Goal: Task Accomplishment & Management: Complete application form

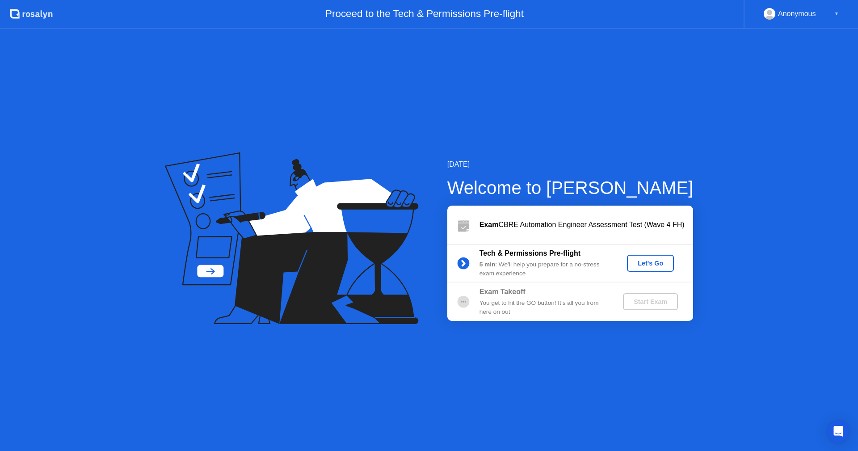
click at [649, 264] on div "Let's Go" at bounding box center [651, 263] width 40 height 7
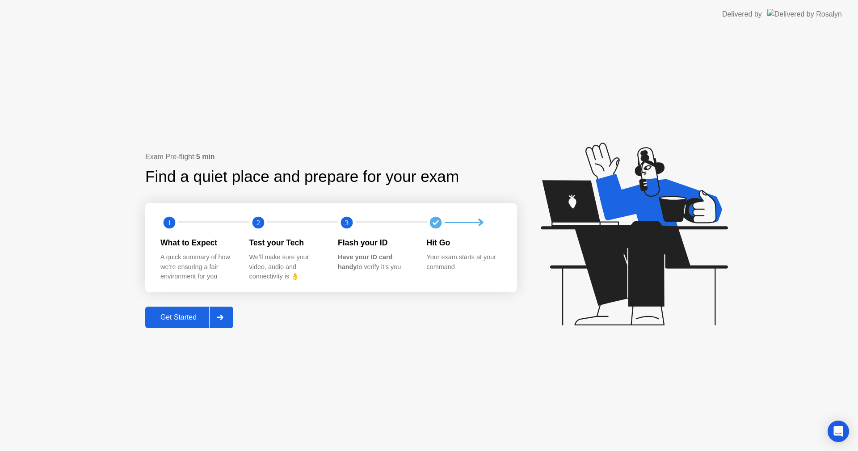
click at [182, 318] on div "Get Started" at bounding box center [178, 317] width 61 height 8
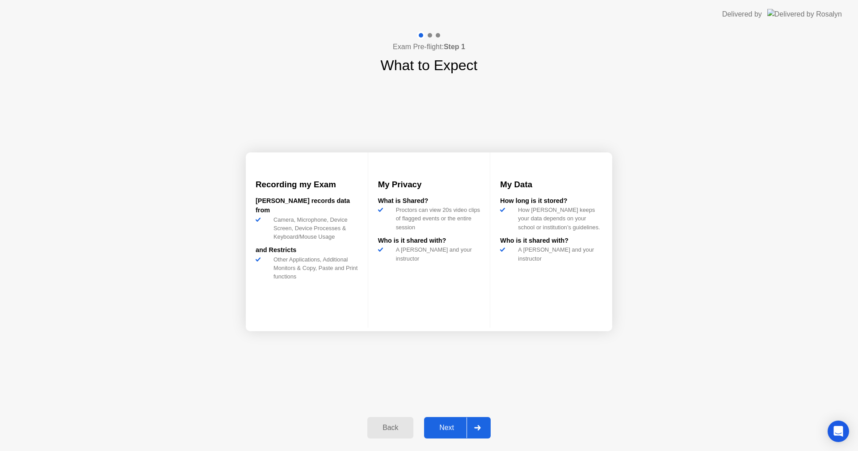
click at [446, 427] on div "Next" at bounding box center [447, 428] width 40 height 8
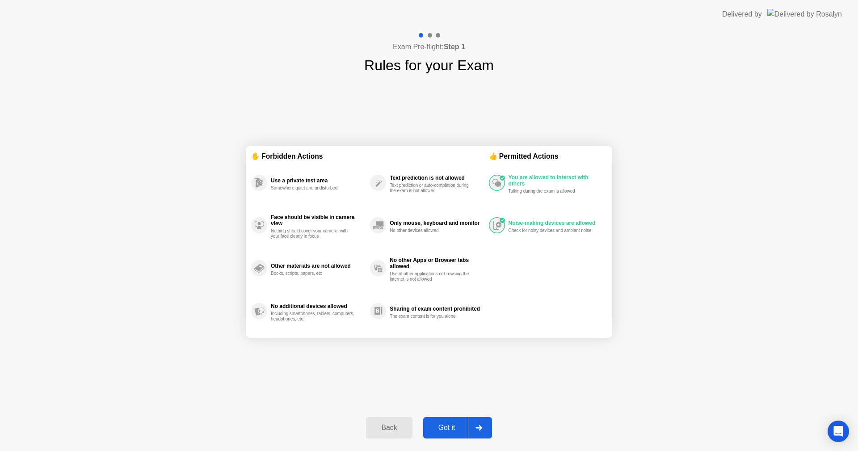
click at [446, 427] on div "Got it" at bounding box center [447, 428] width 42 height 8
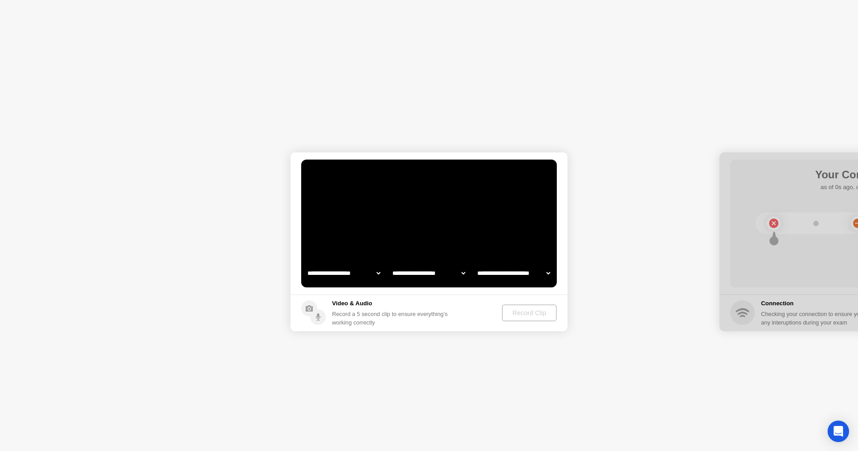
select select "**********"
select select "*******"
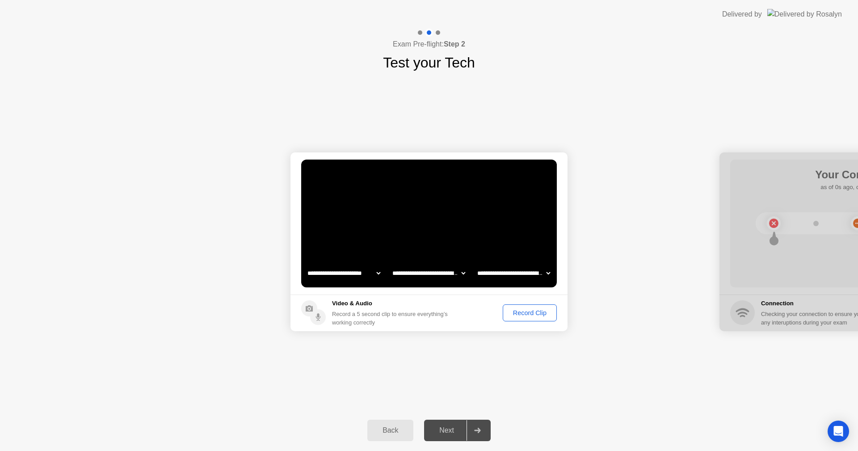
click at [536, 315] on div "Record Clip" at bounding box center [530, 312] width 48 height 7
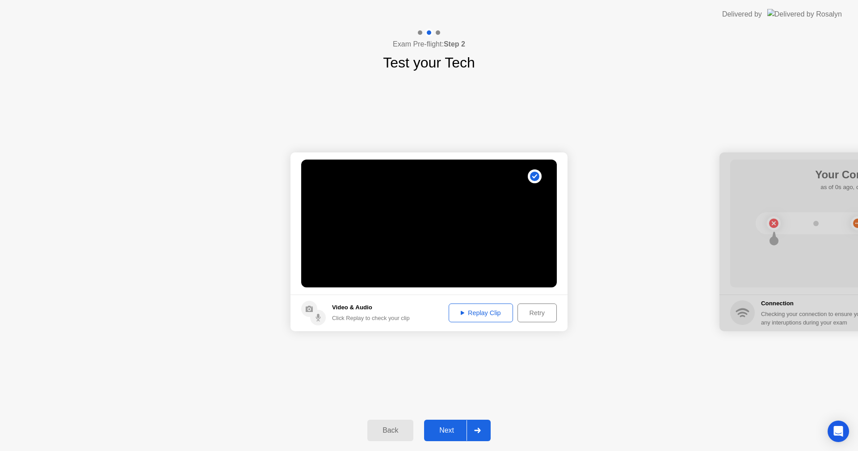
click at [481, 315] on div "Replay Clip" at bounding box center [481, 312] width 58 height 7
click at [450, 423] on button "Next" at bounding box center [457, 430] width 67 height 21
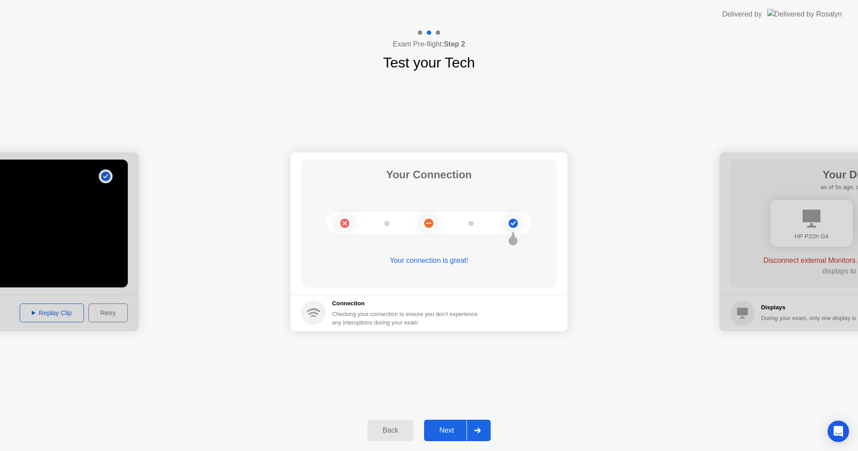
click at [452, 434] on div "Next" at bounding box center [447, 430] width 40 height 8
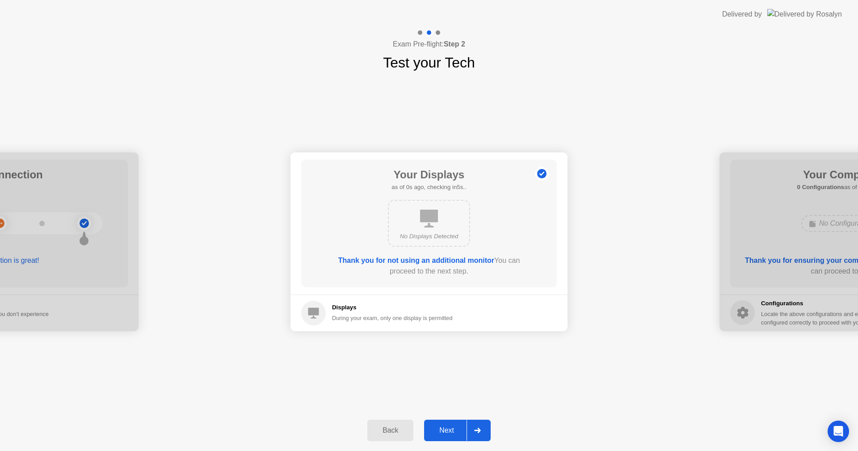
click at [447, 426] on div "Next" at bounding box center [447, 430] width 40 height 8
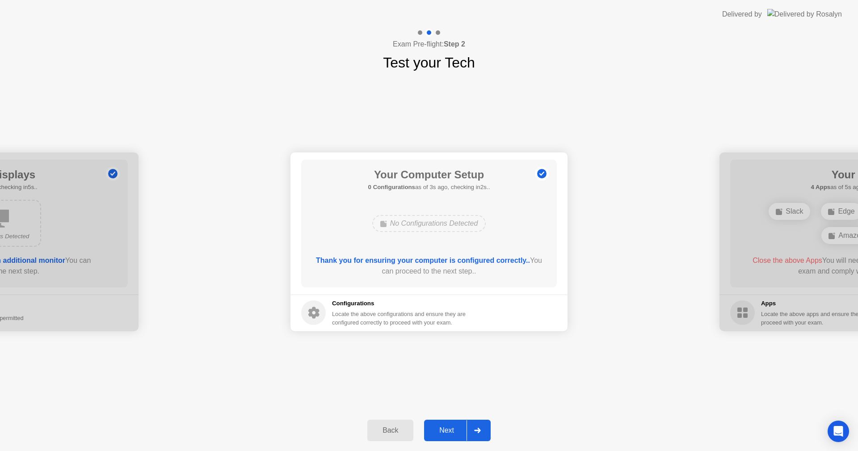
click at [454, 436] on button "Next" at bounding box center [457, 430] width 67 height 21
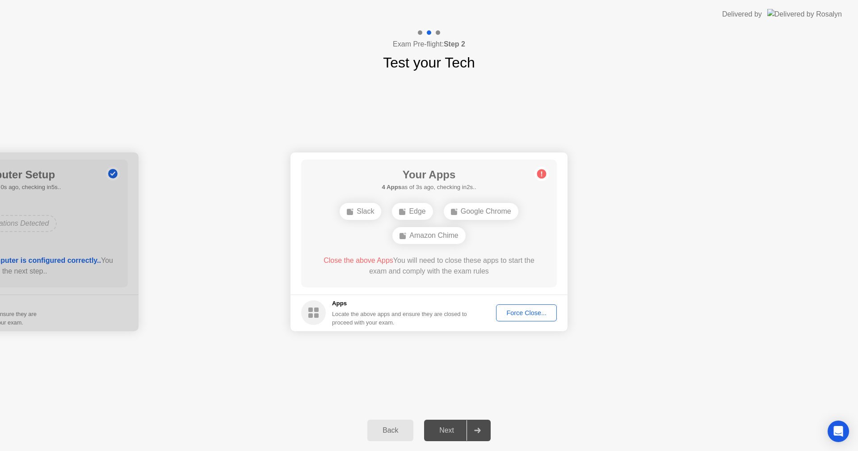
click at [530, 316] on div "Force Close..." at bounding box center [526, 312] width 55 height 7
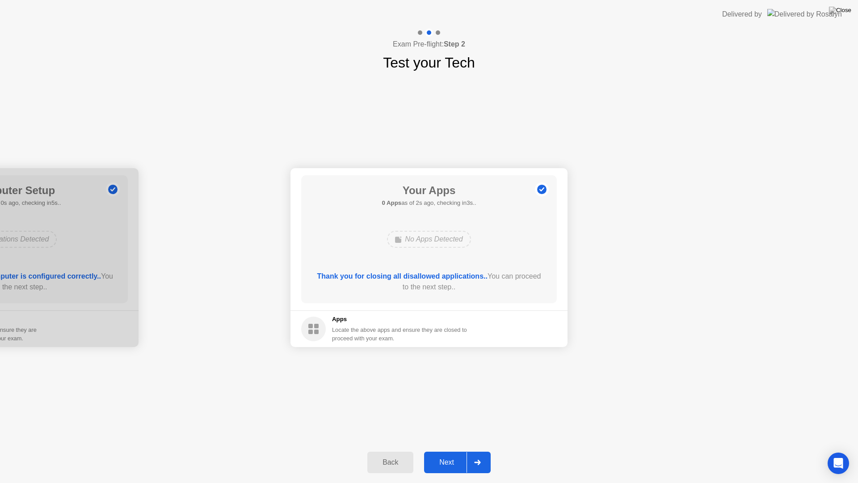
click at [450, 450] on div "Next" at bounding box center [447, 462] width 40 height 8
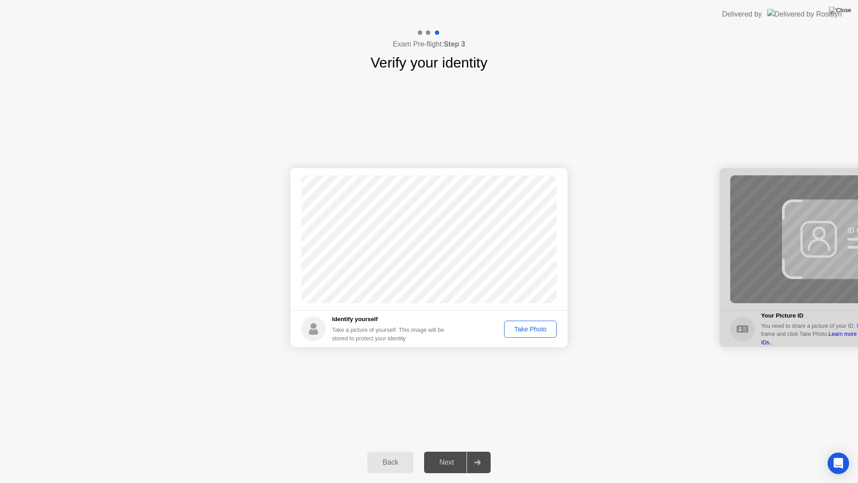
click at [534, 332] on div "Take Photo" at bounding box center [530, 328] width 46 height 7
click at [446, 450] on div "Next" at bounding box center [447, 462] width 40 height 8
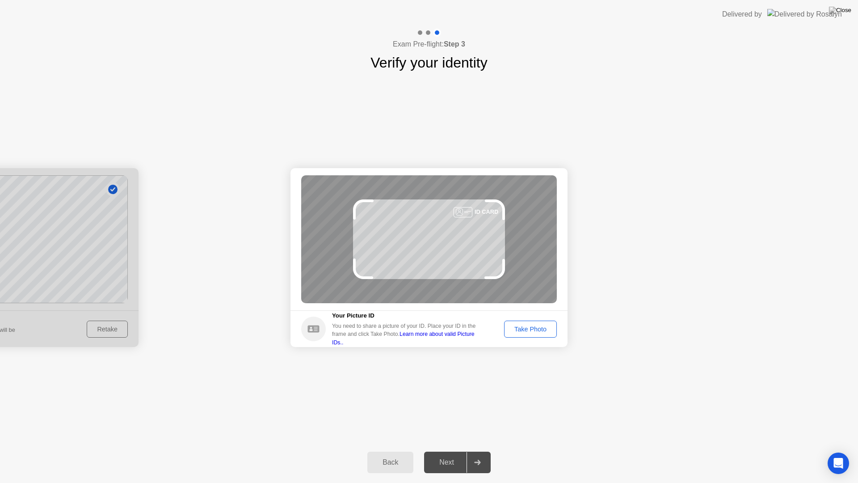
click at [528, 331] on div "Take Photo" at bounding box center [530, 328] width 46 height 7
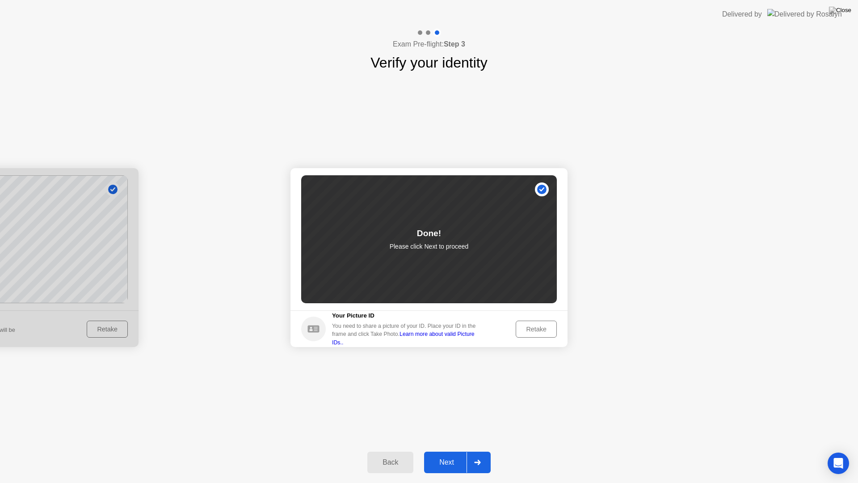
click at [453, 450] on div "Next" at bounding box center [447, 462] width 40 height 8
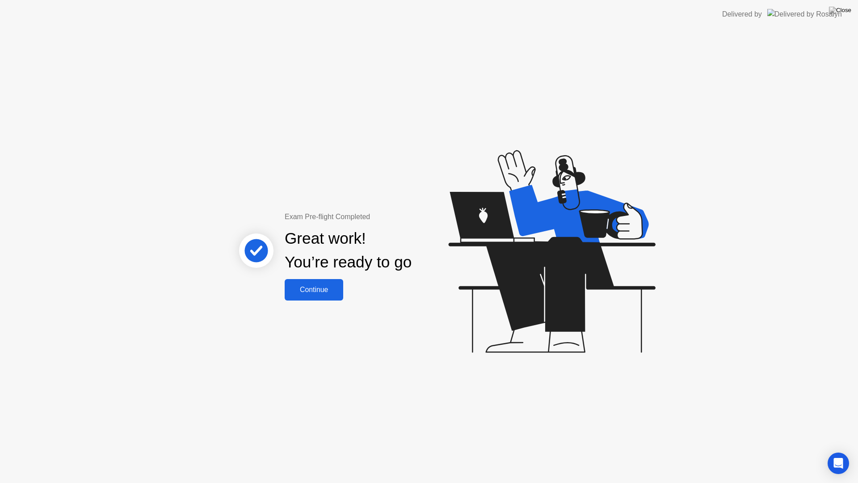
click at [322, 287] on div "Continue" at bounding box center [313, 290] width 53 height 8
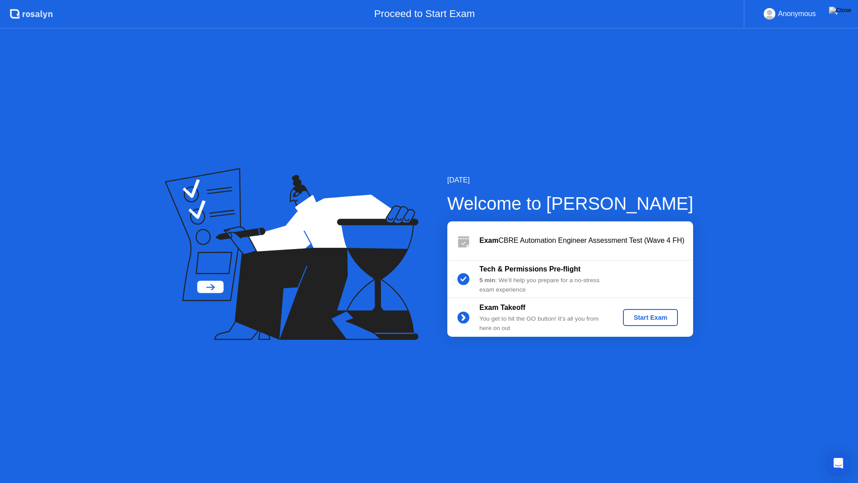
click at [647, 315] on div "Start Exam" at bounding box center [650, 317] width 48 height 7
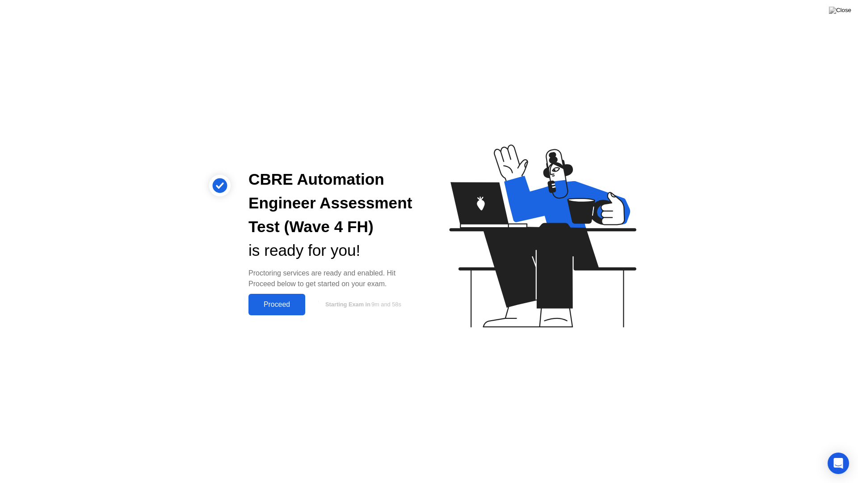
click at [286, 301] on div "Proceed" at bounding box center [276, 304] width 51 height 8
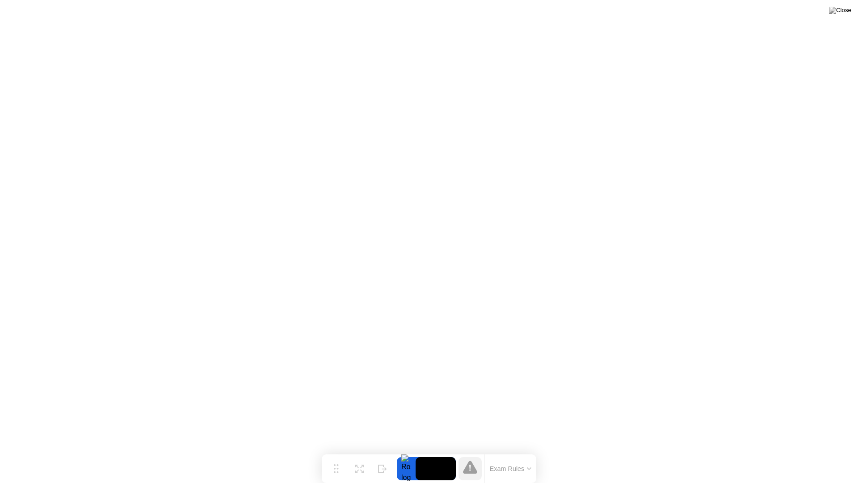
click at [525, 450] on button "Exam Rules" at bounding box center [510, 468] width 47 height 8
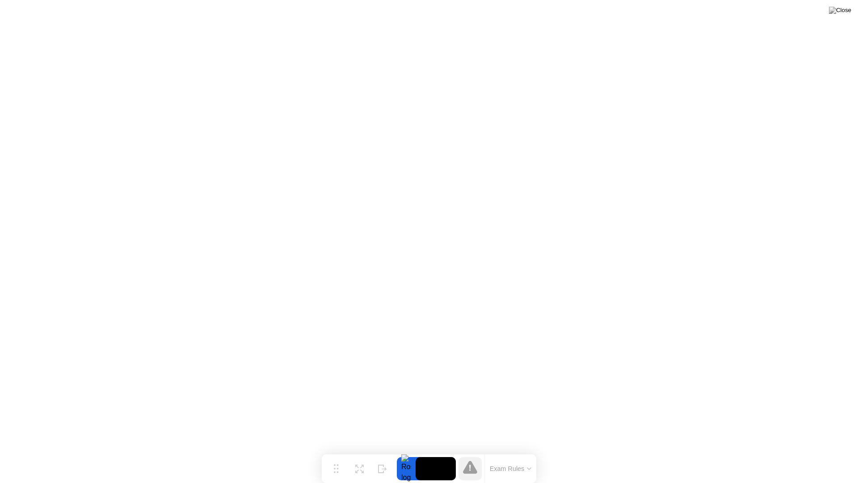
click at [515, 450] on div "Exam Rules" at bounding box center [510, 468] width 52 height 29
click at [513, 450] on button "Exam Rules" at bounding box center [510, 468] width 47 height 8
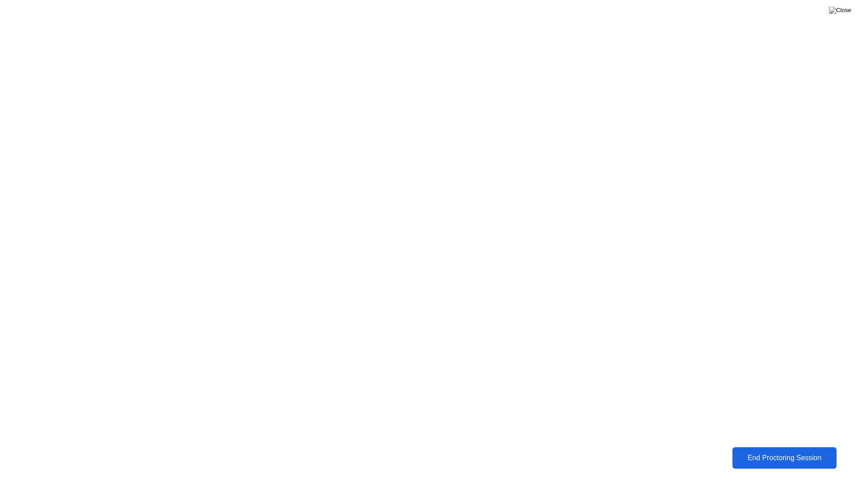
click at [763, 450] on div "End Proctoring Session" at bounding box center [784, 458] width 99 height 8
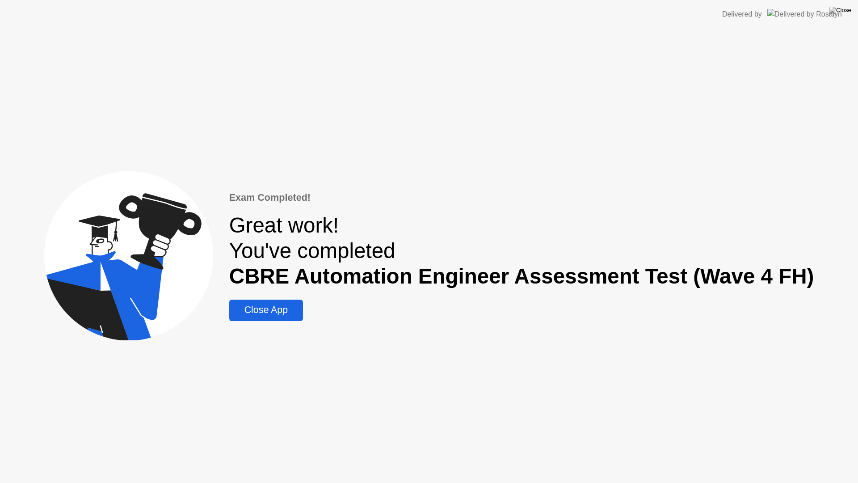
click at [264, 310] on div "Close App" at bounding box center [266, 309] width 68 height 11
